Goal: Task Accomplishment & Management: Manage account settings

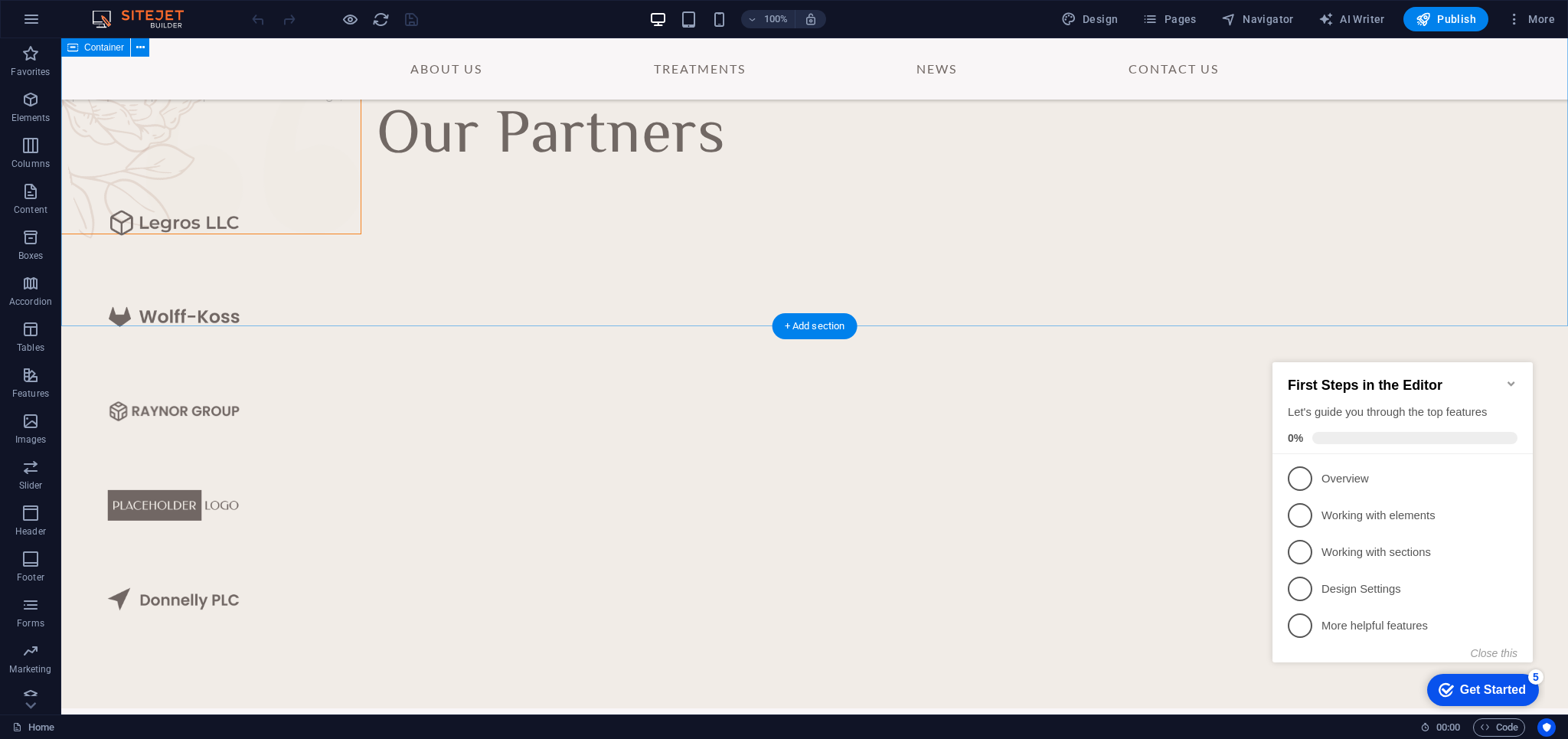
scroll to position [4595, 0]
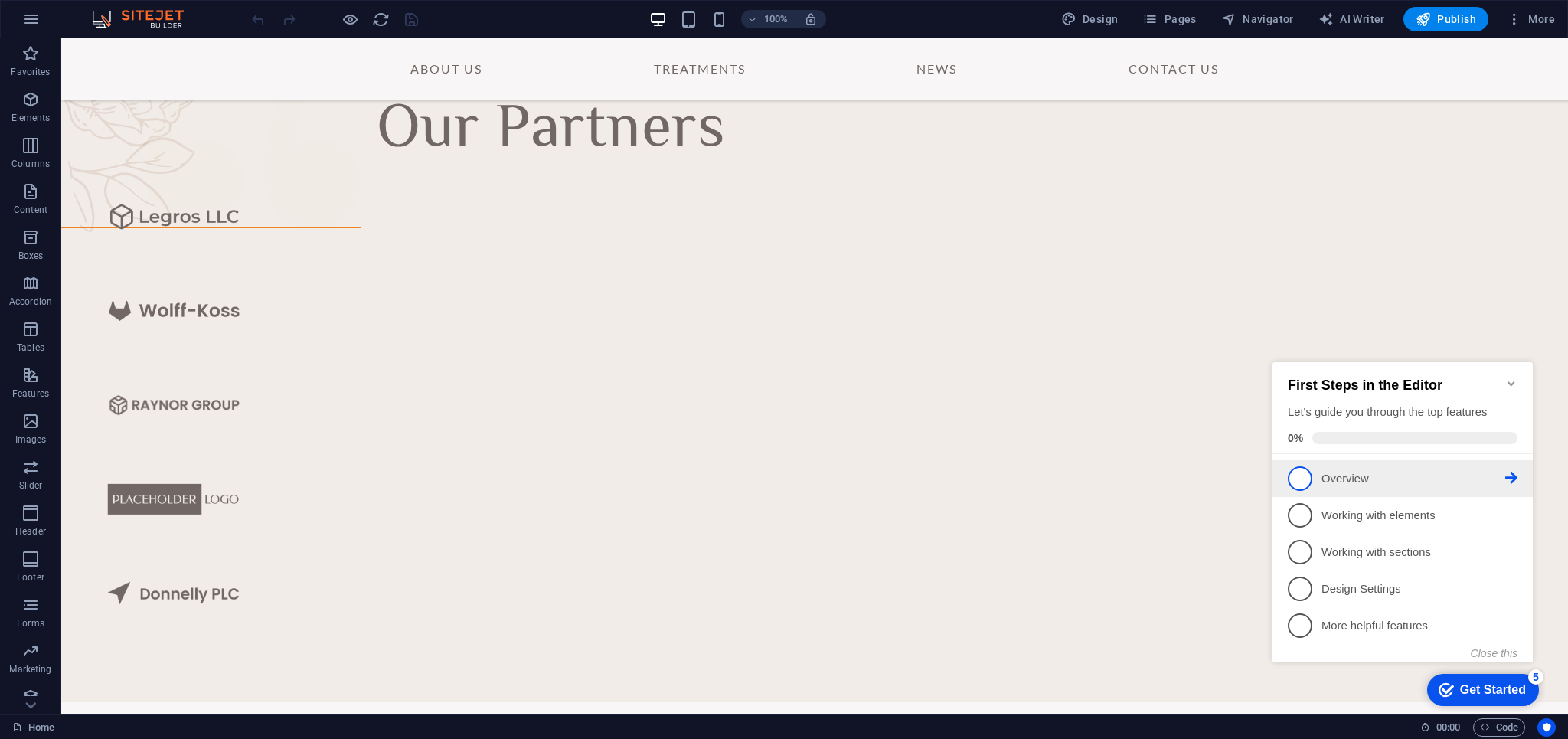
click at [1373, 474] on p "Overview - incomplete" at bounding box center [1414, 479] width 184 height 16
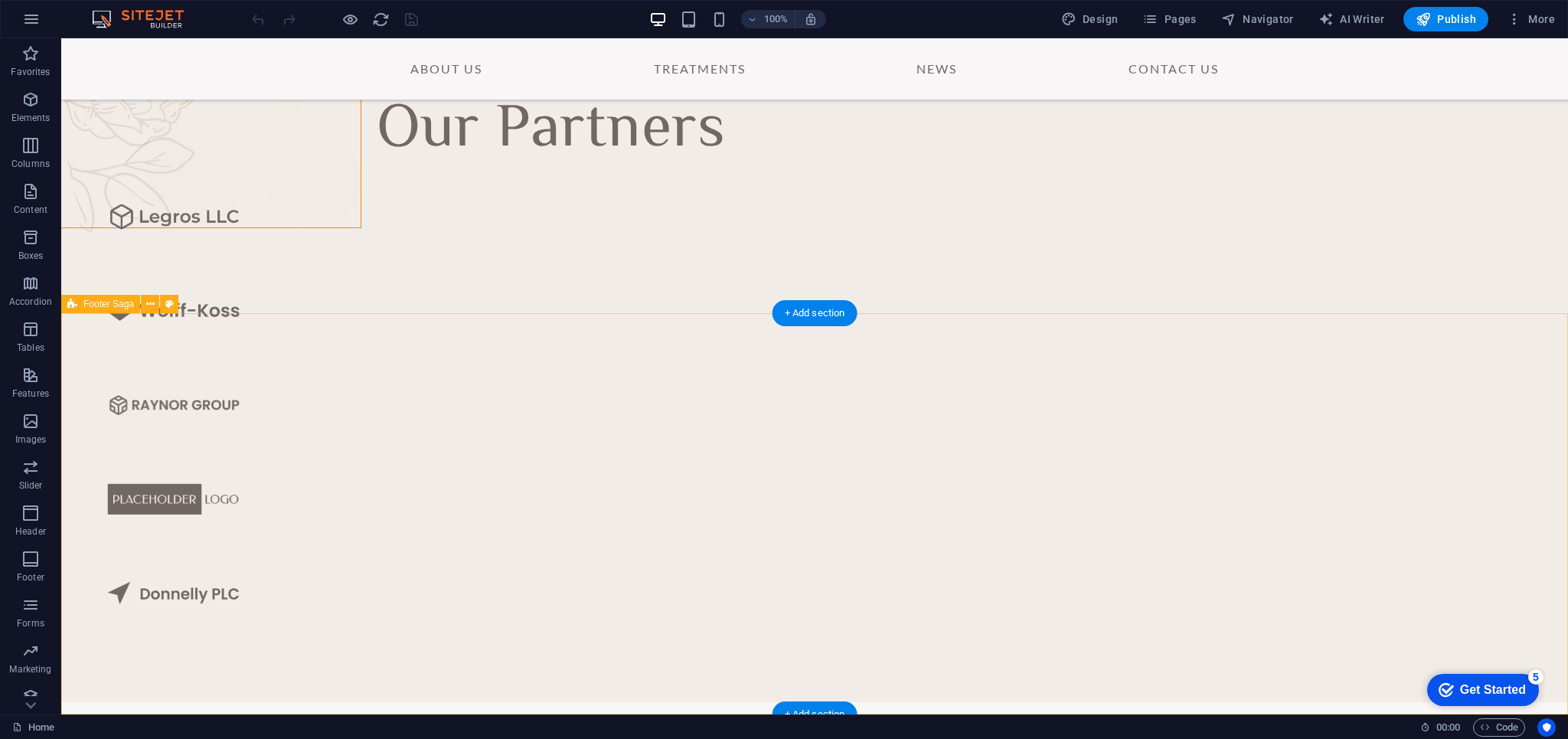
scroll to position [0, 0]
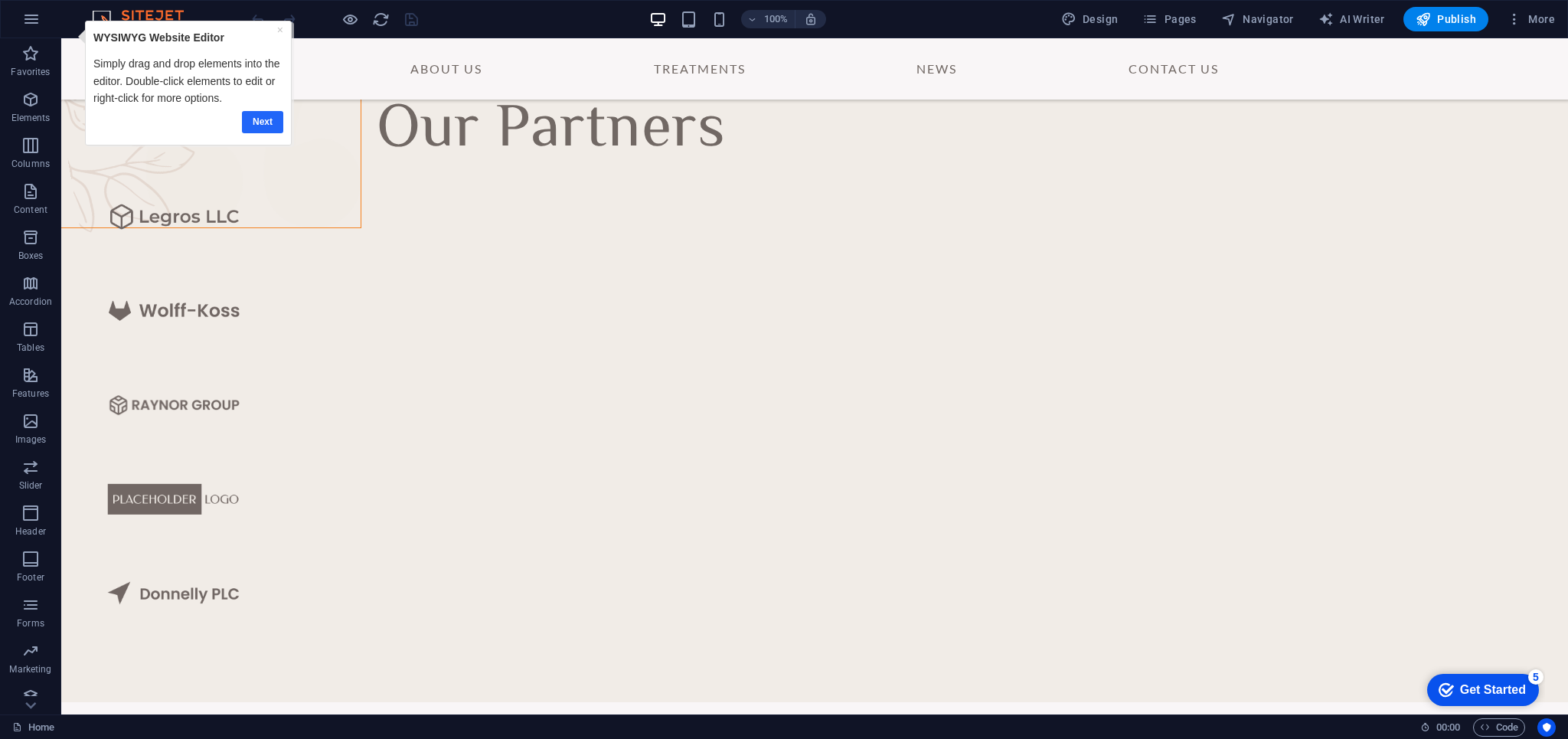
click at [267, 123] on link "Next" at bounding box center [262, 122] width 41 height 22
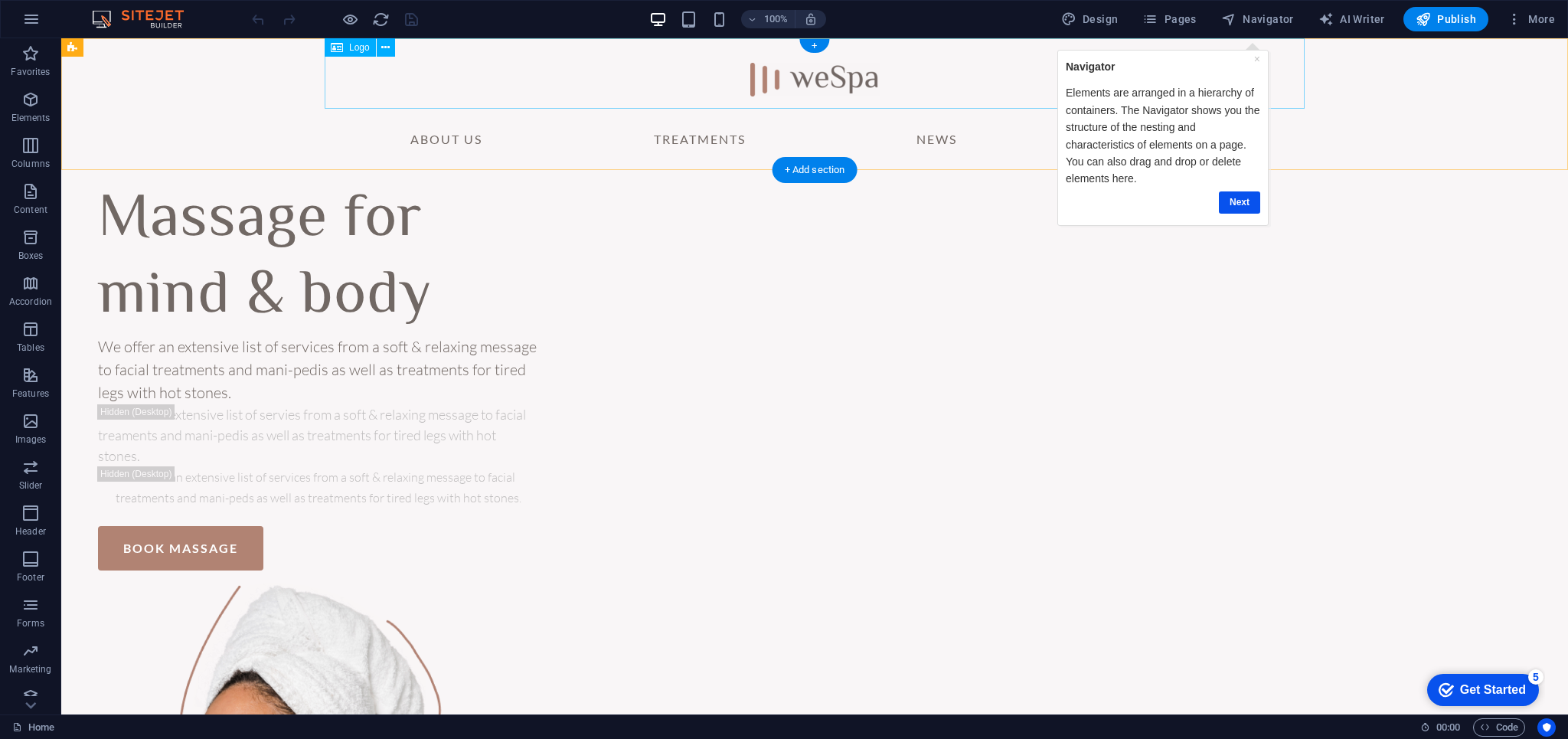
click at [830, 83] on div at bounding box center [814, 73] width 980 height 71
click at [1480, 691] on div "Get Started" at bounding box center [1493, 690] width 66 height 13
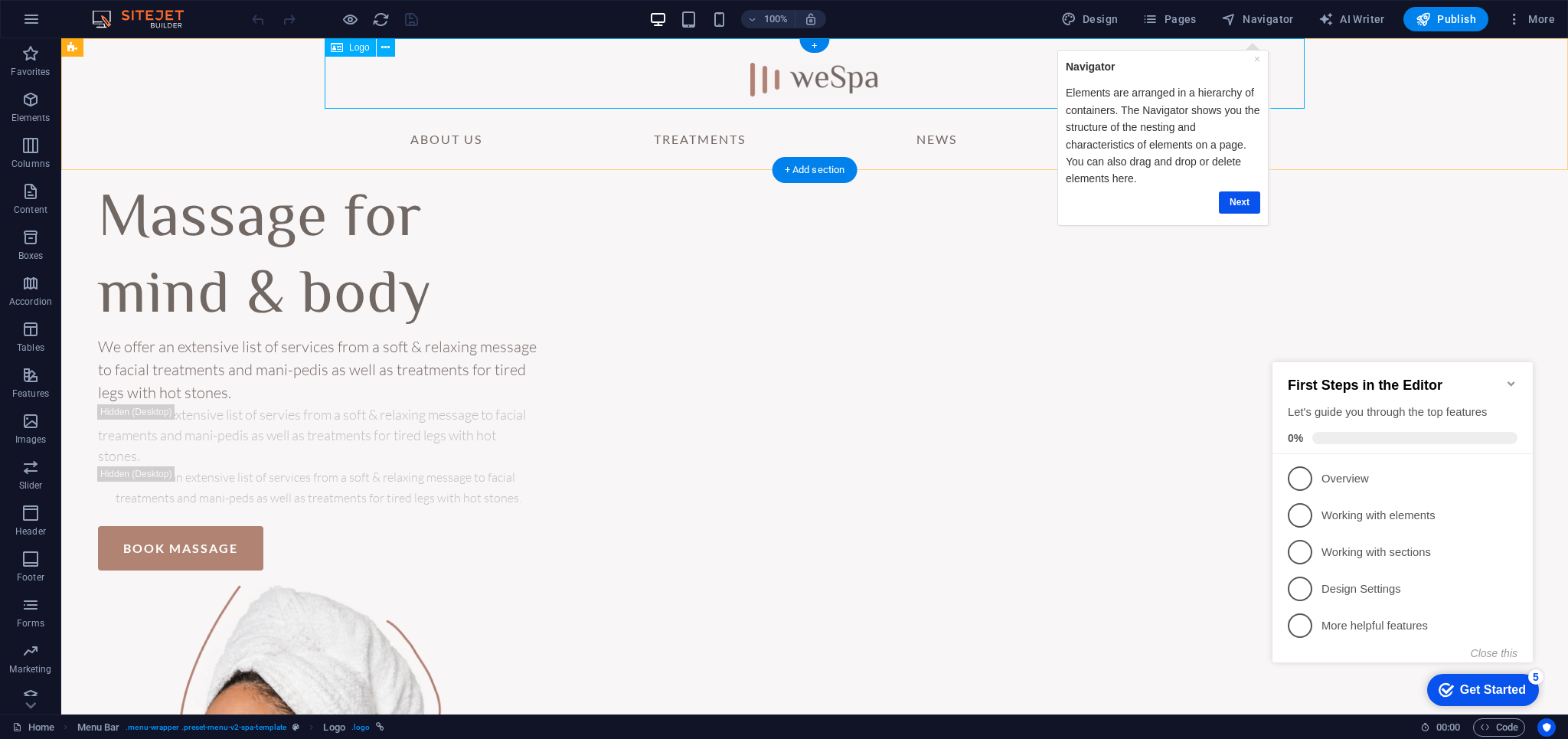
click at [816, 81] on div at bounding box center [814, 73] width 980 height 71
click at [1232, 195] on link "Next" at bounding box center [1239, 202] width 41 height 22
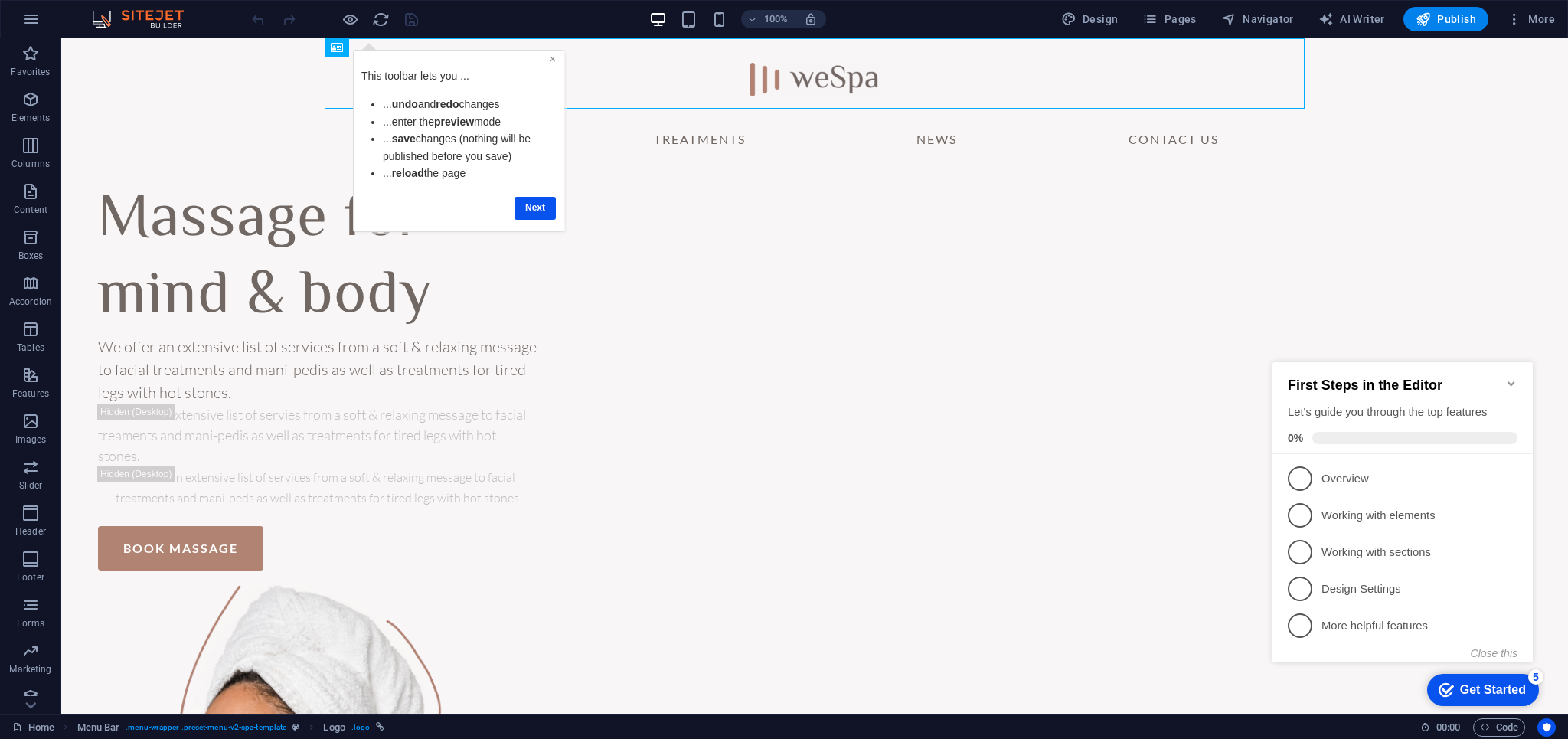
click at [554, 59] on link "×" at bounding box center [553, 59] width 6 height 13
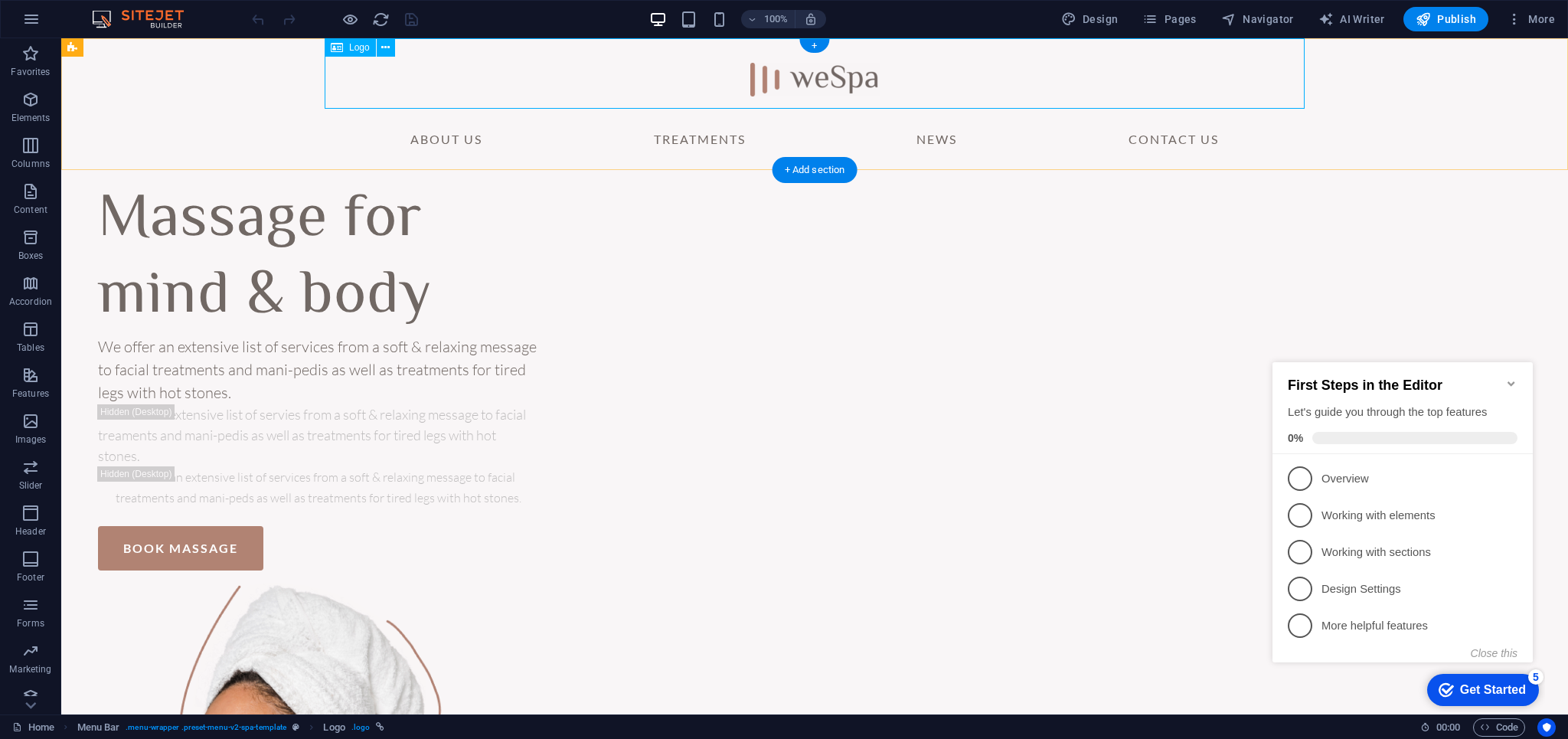
click at [808, 72] on div at bounding box center [814, 73] width 980 height 71
click at [807, 72] on div at bounding box center [814, 73] width 980 height 71
select select "px"
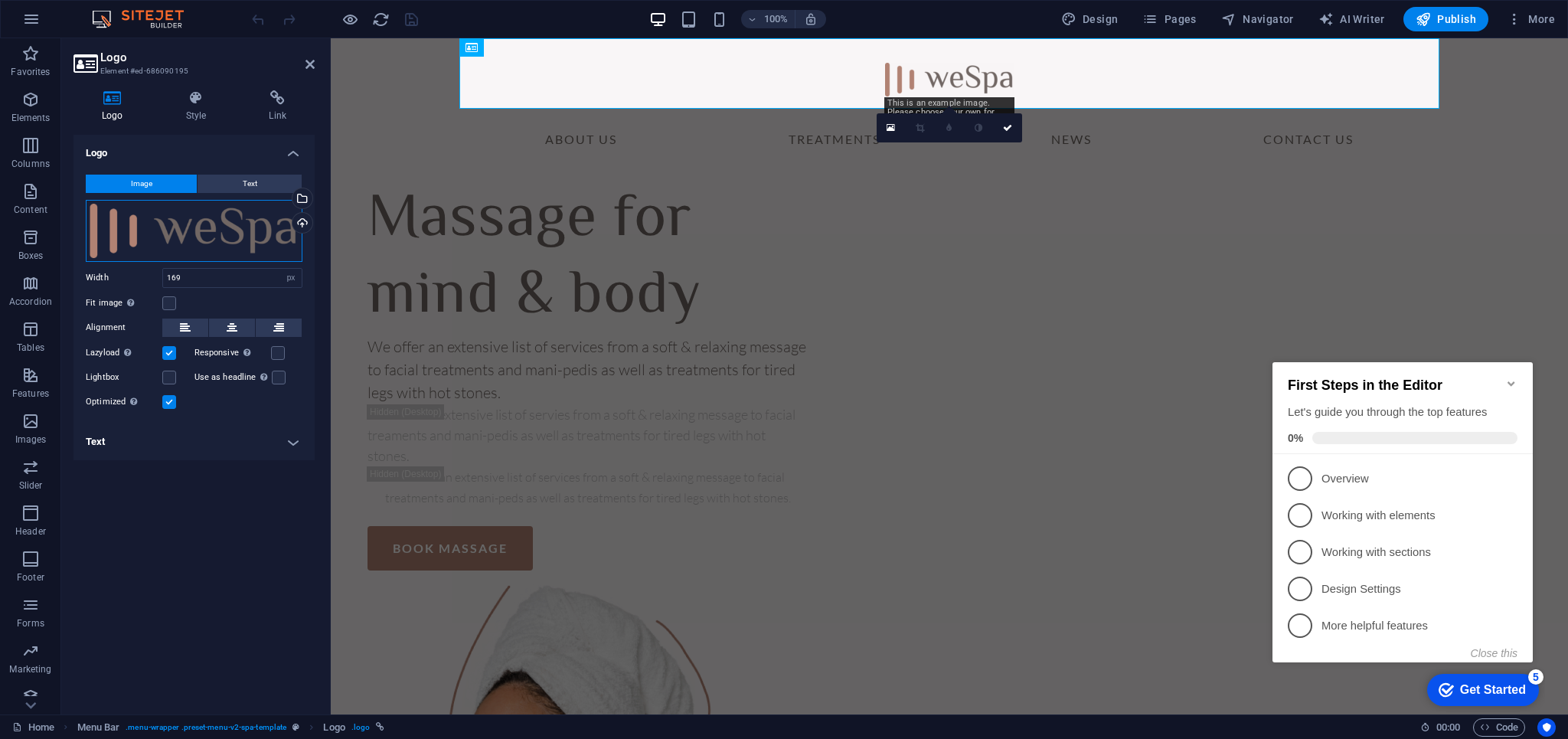
click at [190, 230] on div "Drag files here, click to choose files or select files from Files or our free s…" at bounding box center [194, 231] width 217 height 62
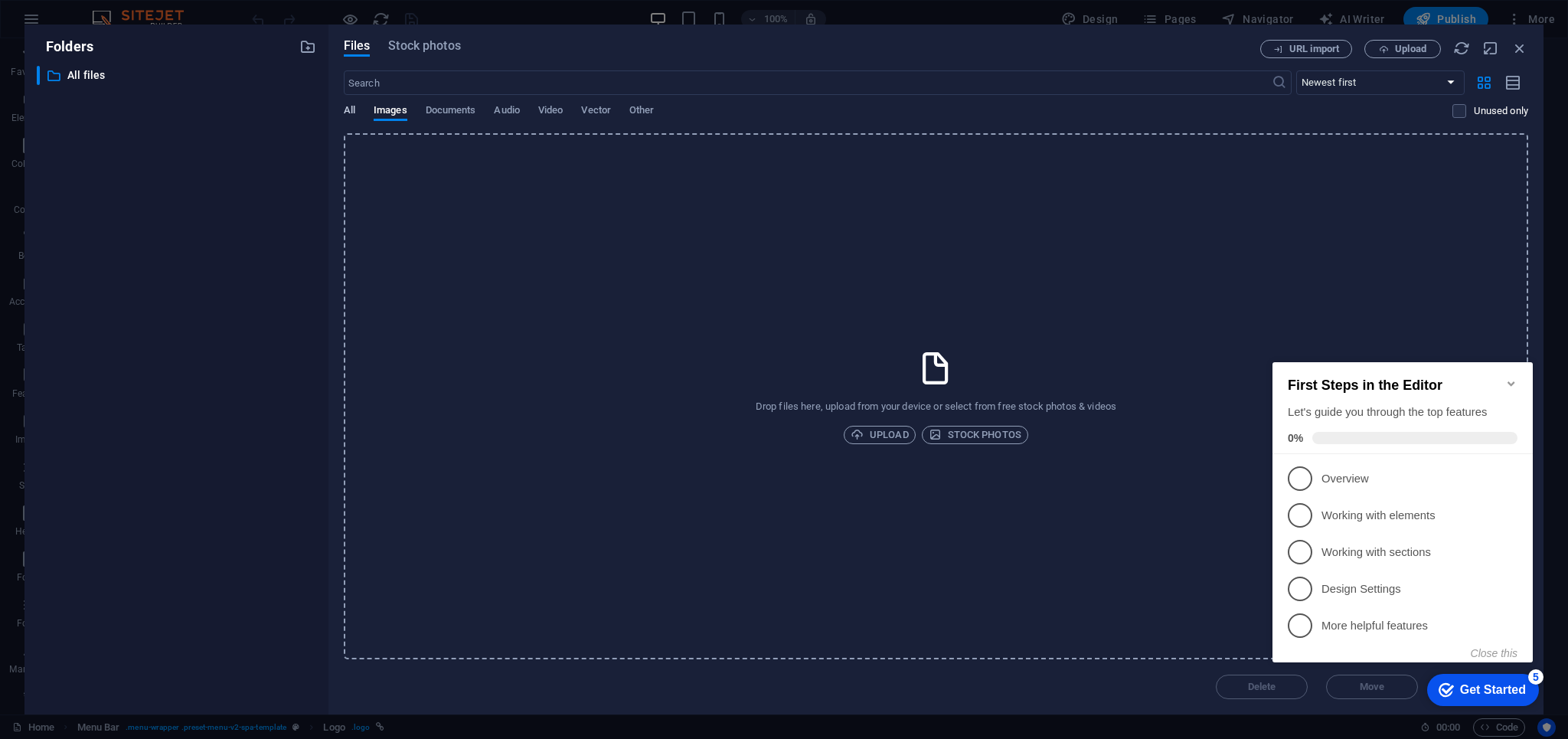
click at [354, 114] on span "All" at bounding box center [350, 111] width 12 height 21
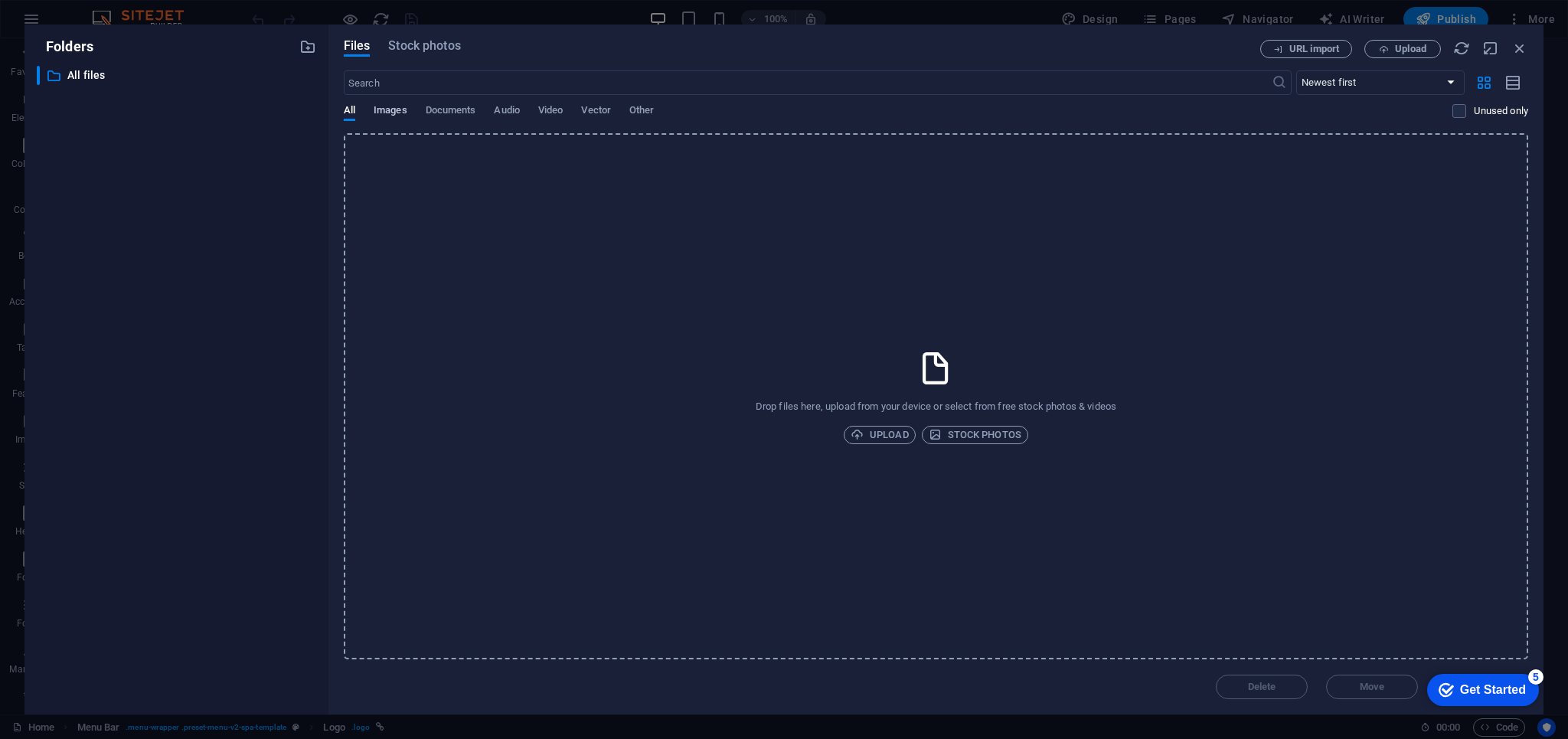
click at [393, 117] on span "Images" at bounding box center [391, 111] width 34 height 21
click at [353, 110] on span "All" at bounding box center [350, 111] width 12 height 21
click at [868, 429] on span "Upload" at bounding box center [880, 435] width 58 height 19
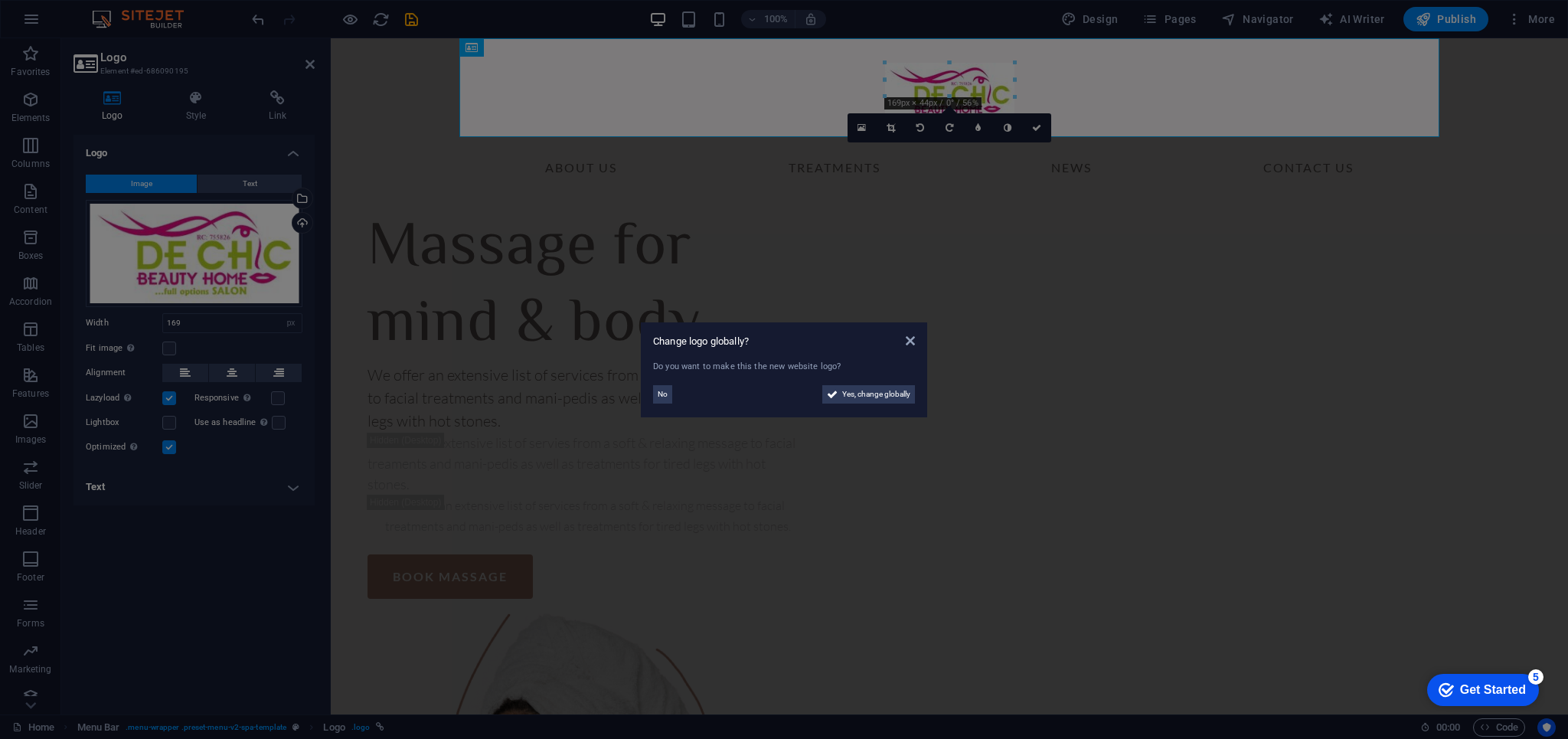
click at [171, 425] on aside "Change logo globally? Do you want to make this the new website logo? No Yes, ch…" at bounding box center [784, 369] width 1568 height 739
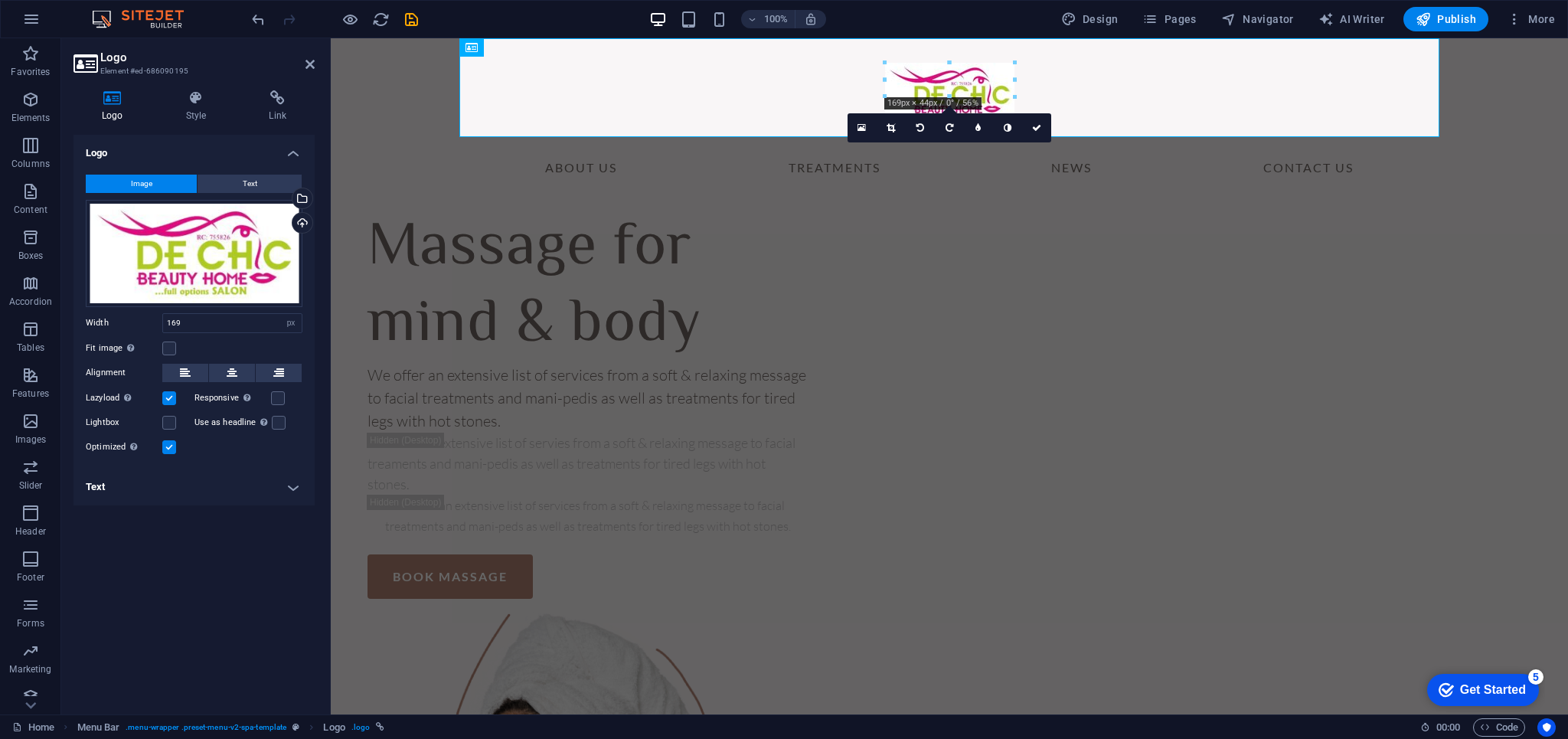
click at [171, 425] on label at bounding box center [169, 422] width 13 height 13
click at [0, 0] on input "Lightbox" at bounding box center [0, 0] width 0 height 0
click at [171, 424] on label at bounding box center [169, 422] width 13 height 13
click at [0, 0] on input "Lightbox" at bounding box center [0, 0] width 0 height 0
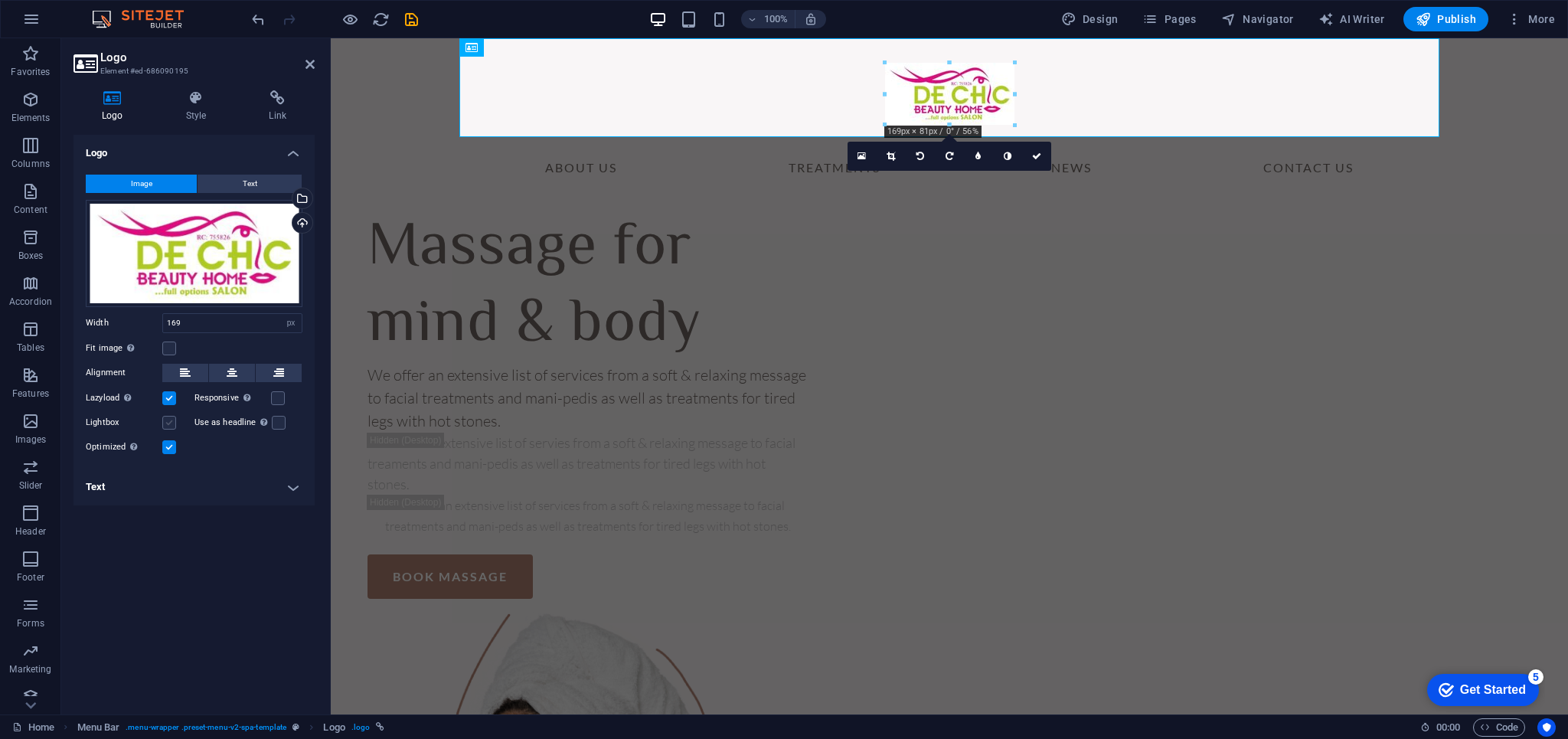
click at [171, 424] on label at bounding box center [169, 422] width 13 height 13
click at [0, 0] on input "Lightbox" at bounding box center [0, 0] width 0 height 0
click at [172, 424] on label at bounding box center [169, 422] width 13 height 13
click at [0, 0] on input "Lightbox" at bounding box center [0, 0] width 0 height 0
click at [171, 451] on label at bounding box center [169, 447] width 13 height 13
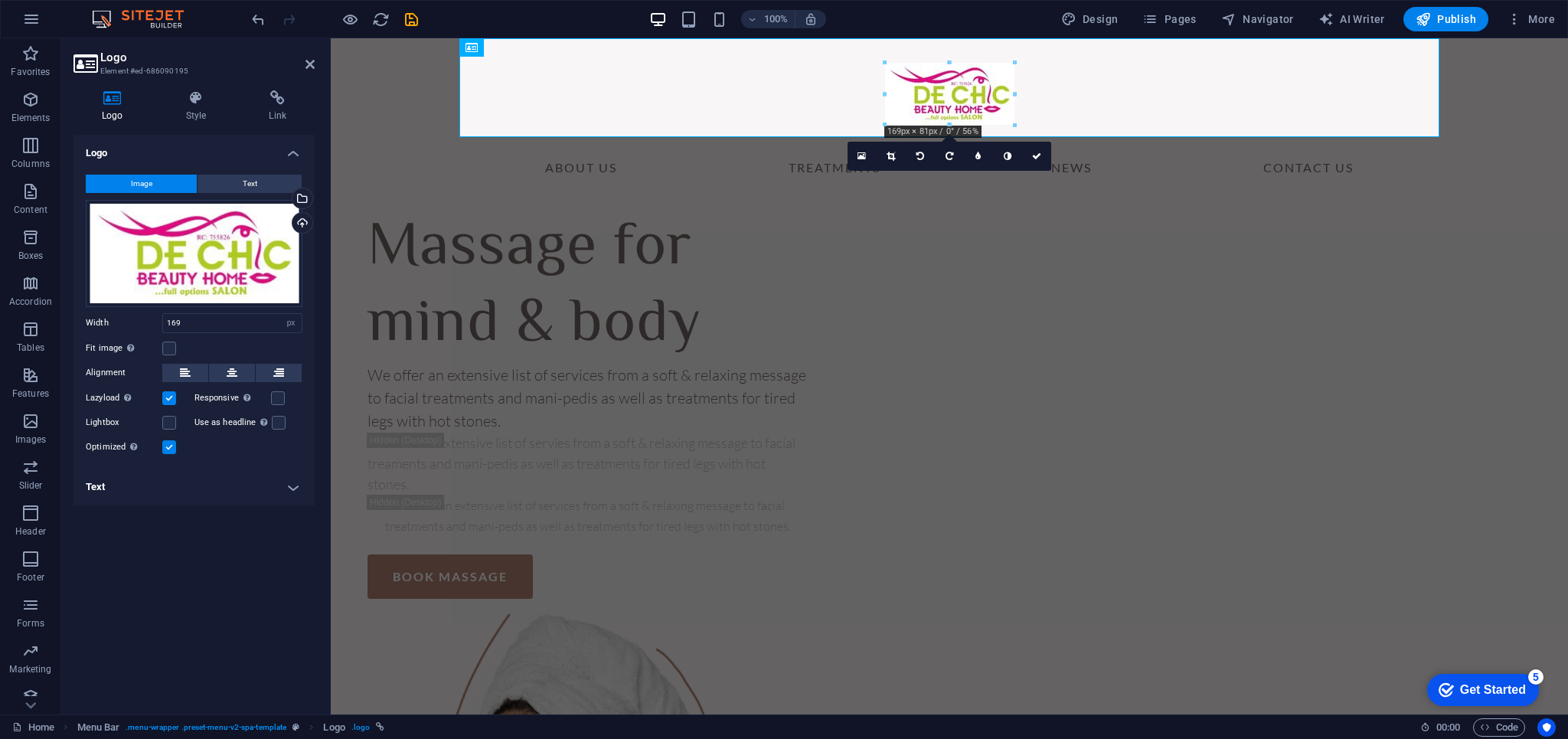
click at [0, 0] on input "Optimized Images are compressed to improve page speed." at bounding box center [0, 0] width 0 height 0
click at [171, 451] on label at bounding box center [169, 447] width 13 height 13
click at [0, 0] on input "Optimized Images are compressed to improve page speed." at bounding box center [0, 0] width 0 height 0
click at [173, 451] on label at bounding box center [169, 447] width 13 height 13
click at [0, 0] on input "Optimized Images are compressed to improve page speed." at bounding box center [0, 0] width 0 height 0
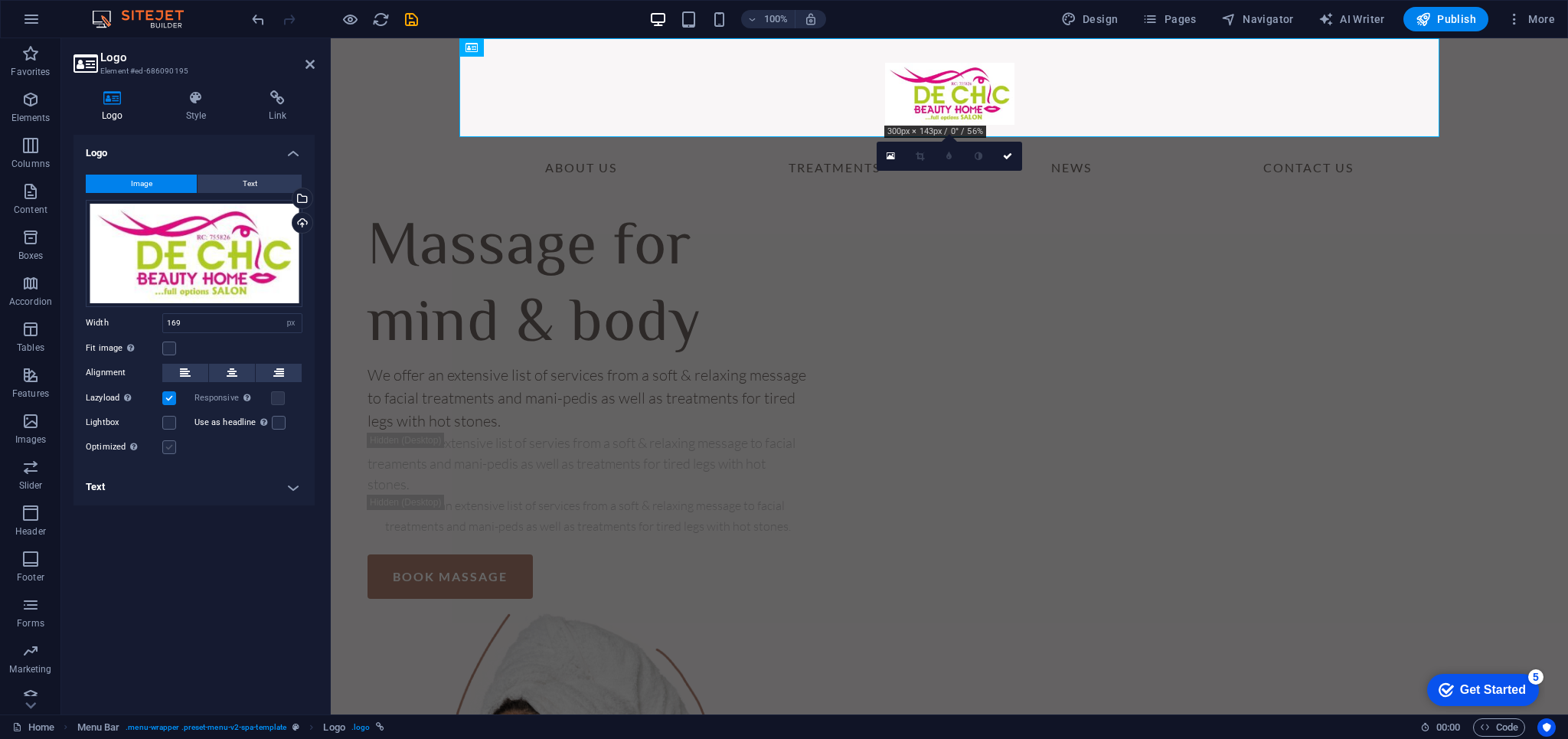
click at [173, 451] on label at bounding box center [169, 447] width 13 height 13
click at [0, 0] on input "Optimized Images are compressed to improve page speed." at bounding box center [0, 0] width 0 height 0
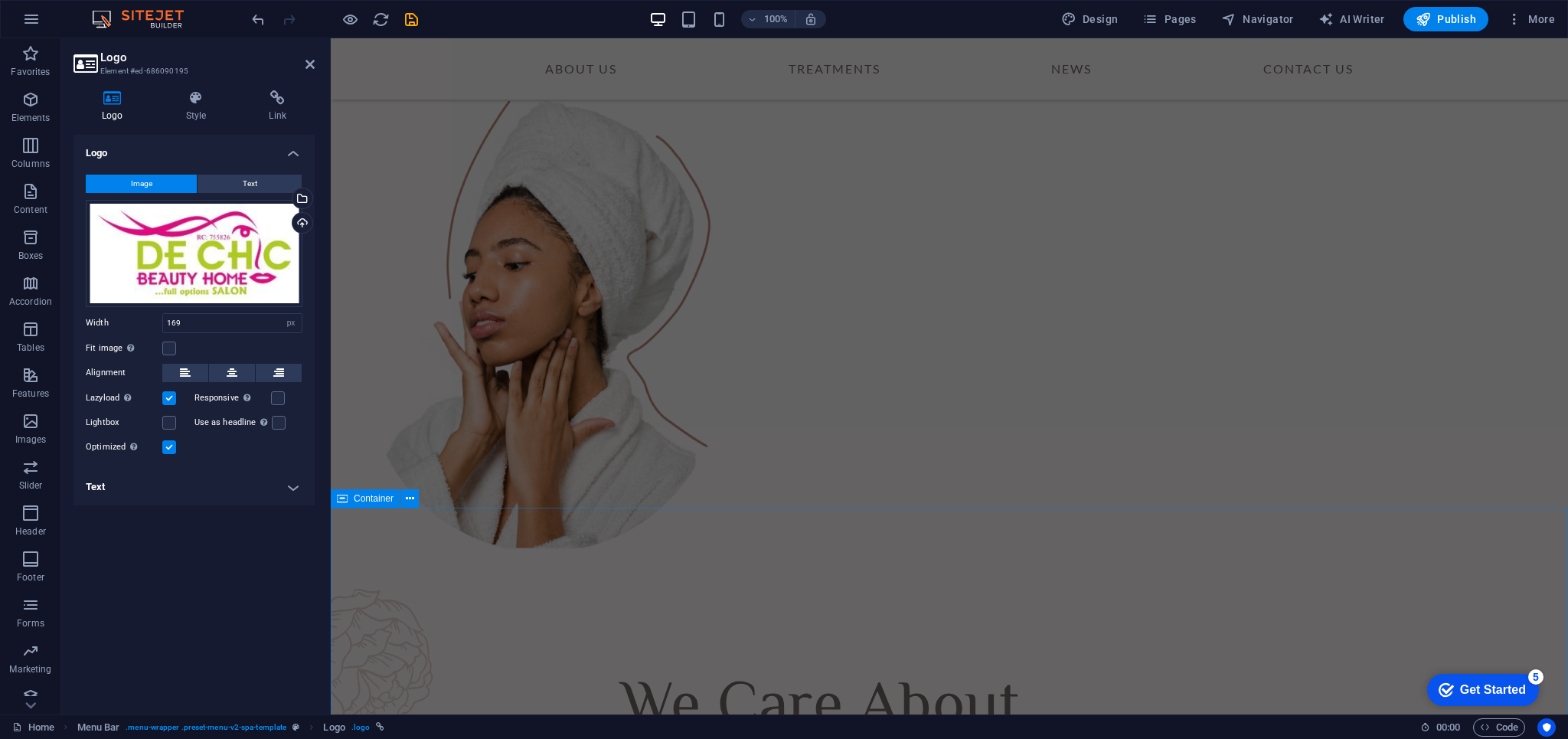
scroll to position [397, 0]
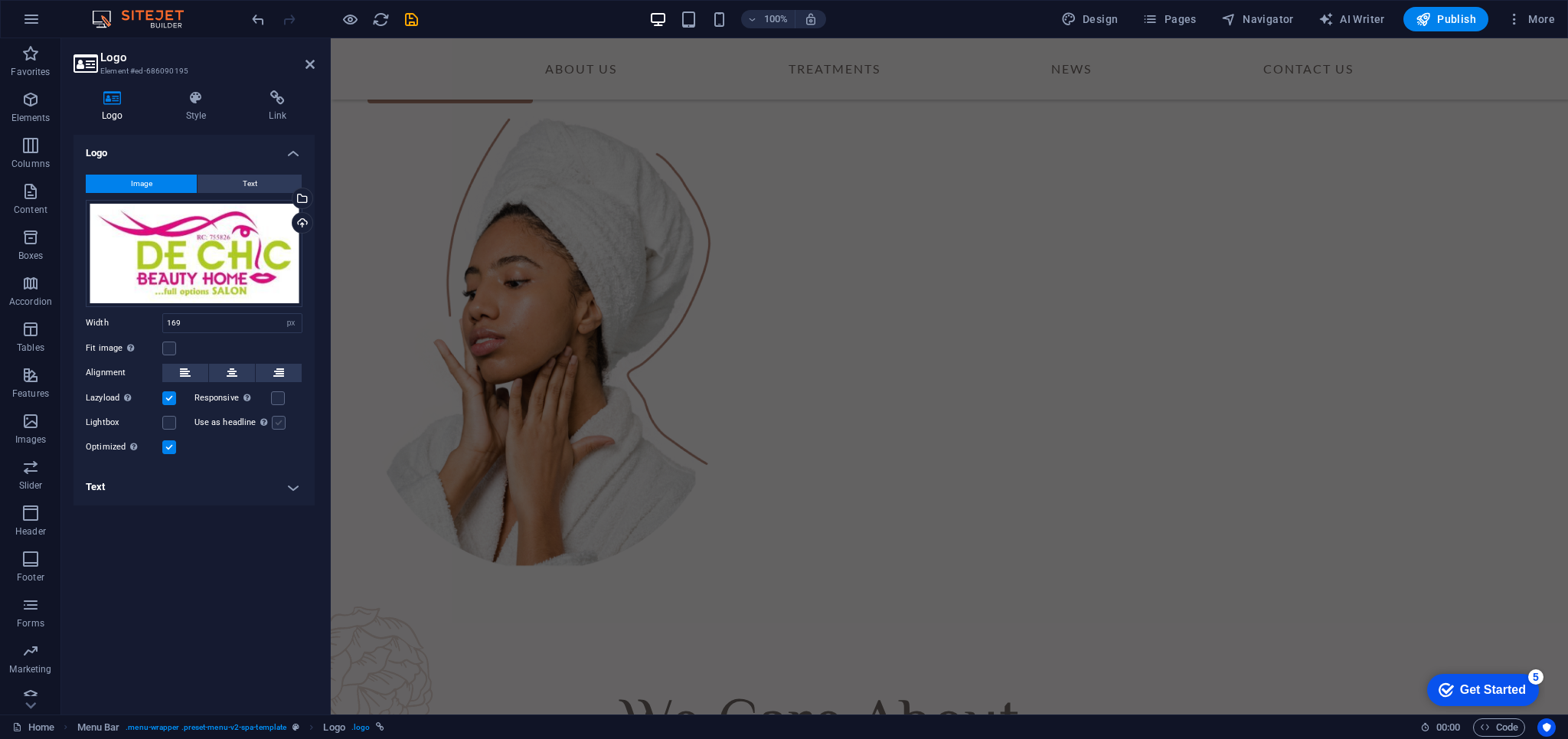
click at [277, 425] on label at bounding box center [279, 422] width 13 height 13
click at [0, 0] on input "Use as headline The image will be wrapped in an H1 headline tag. Useful for giv…" at bounding box center [0, 0] width 0 height 0
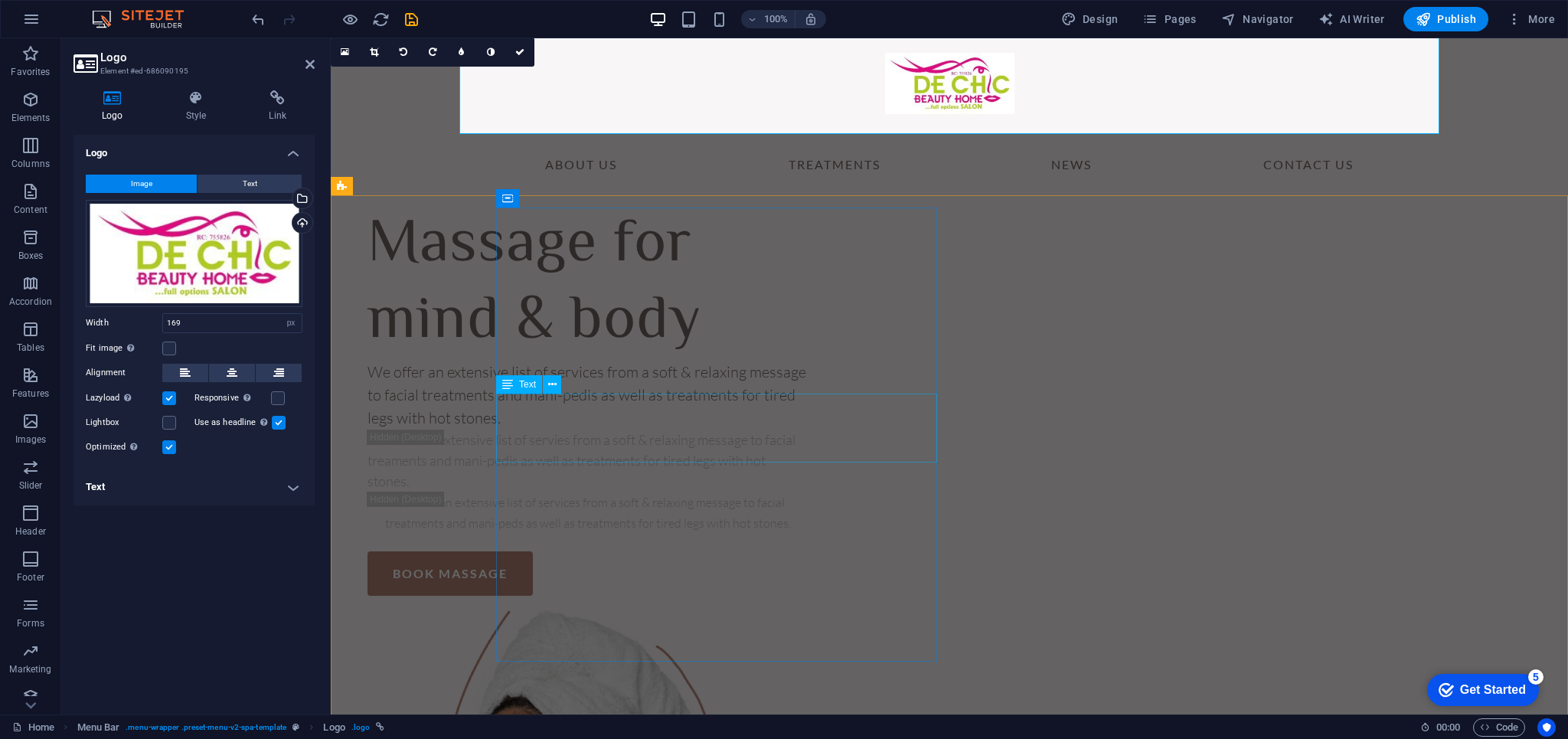
scroll to position [19, 0]
click at [169, 352] on label at bounding box center [169, 348] width 13 height 13
click at [0, 0] on input "Fit image Automatically fit image to a fixed width and height" at bounding box center [0, 0] width 0 height 0
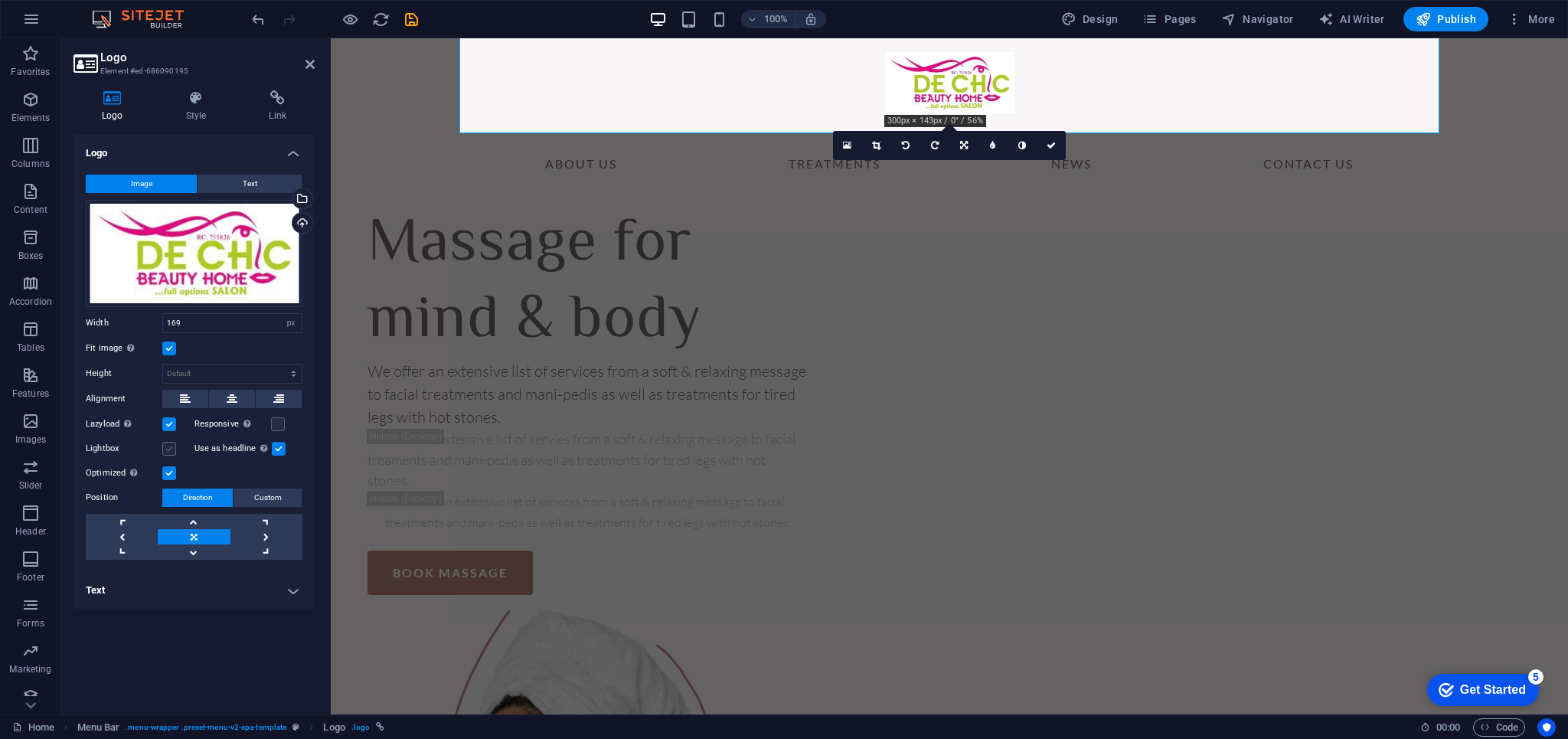
click at [169, 453] on label at bounding box center [169, 448] width 13 height 13
click at [0, 0] on input "Lightbox" at bounding box center [0, 0] width 0 height 0
click at [197, 105] on icon at bounding box center [196, 98] width 78 height 15
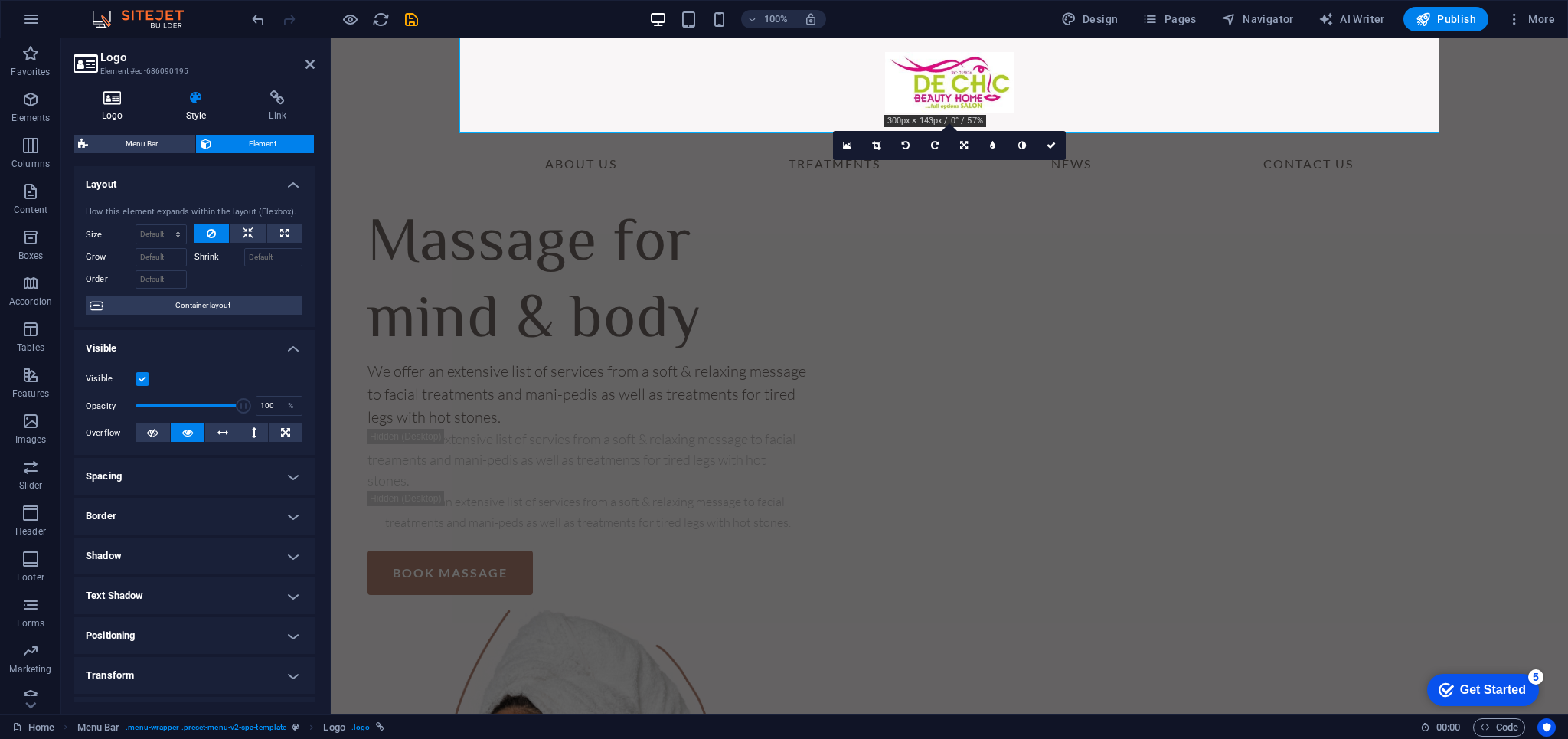
click at [119, 114] on h4 "Logo" at bounding box center [115, 106] width 84 height 32
